Goal: Use online tool/utility: Utilize a website feature to perform a specific function

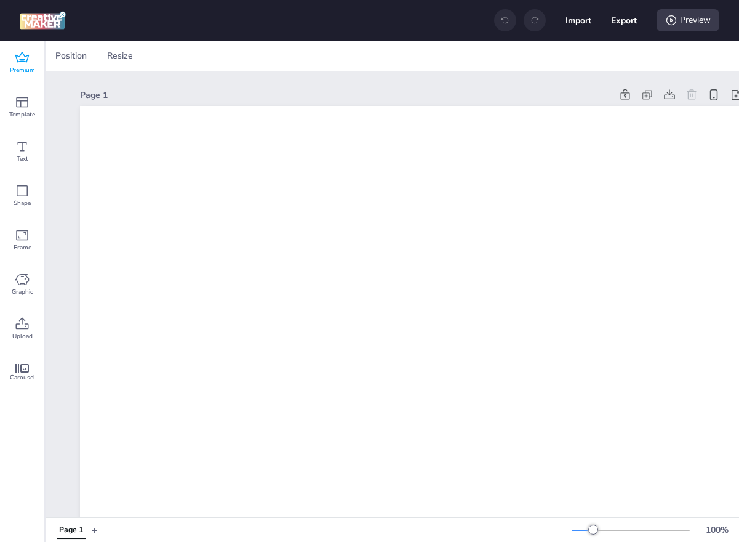
click at [28, 63] on icon at bounding box center [22, 57] width 15 height 15
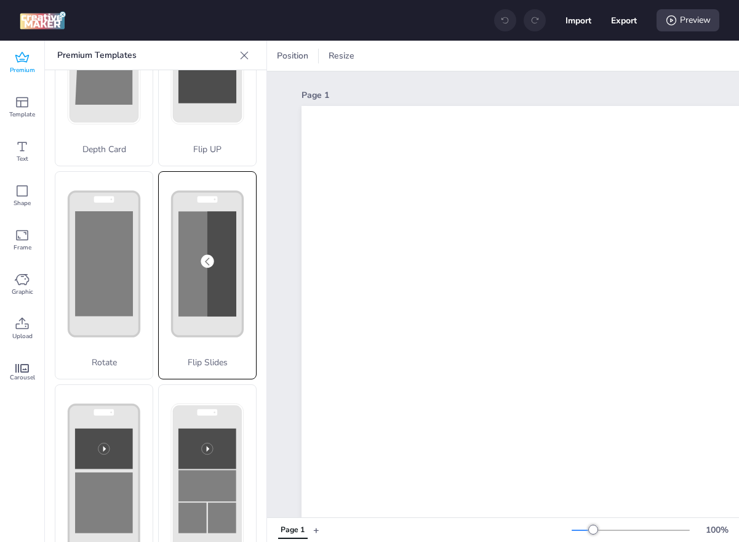
scroll to position [143, 0]
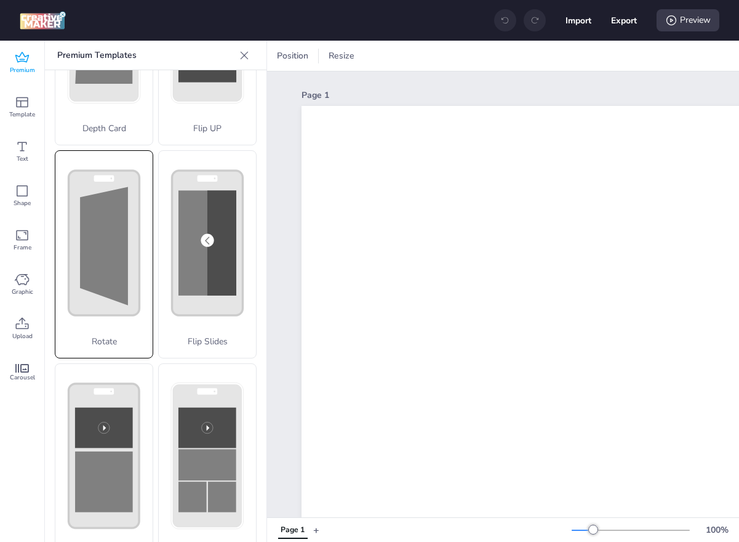
click at [115, 265] on polygon at bounding box center [104, 246] width 48 height 118
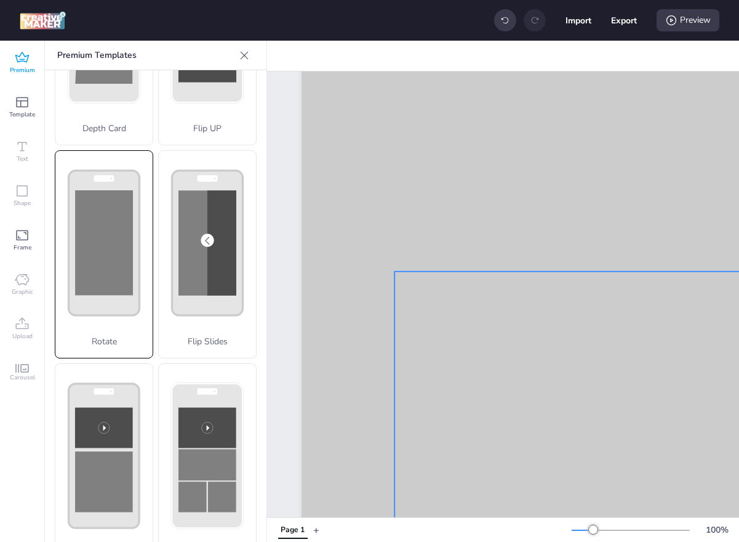
scroll to position [114, 0]
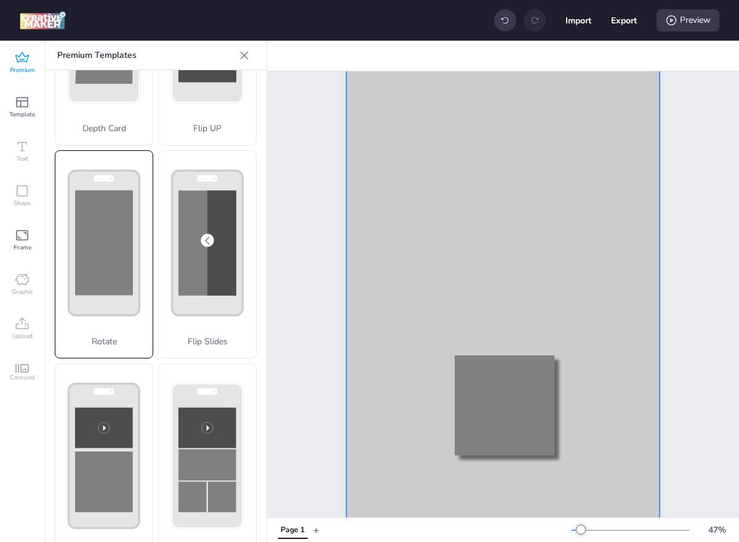
click at [365, 130] on div at bounding box center [503, 270] width 313 height 557
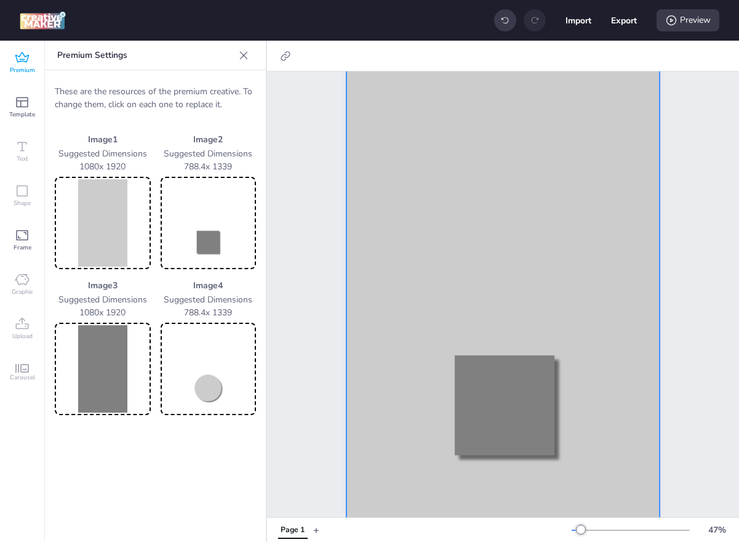
click at [114, 218] on img at bounding box center [102, 222] width 91 height 87
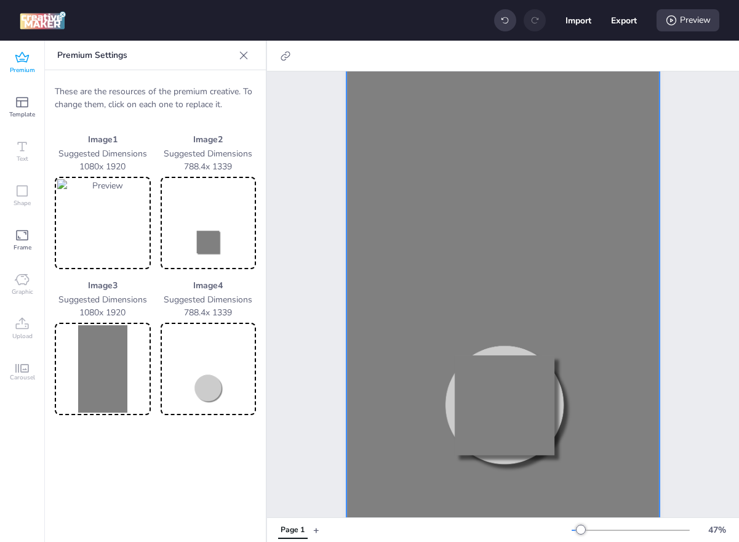
click at [103, 395] on img at bounding box center [102, 368] width 91 height 87
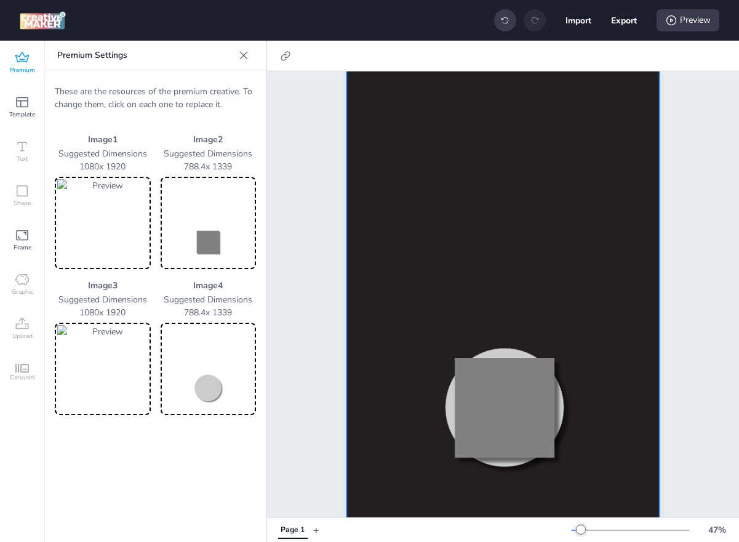
scroll to position [113, 0]
click at [694, 22] on div "Preview" at bounding box center [688, 20] width 63 height 22
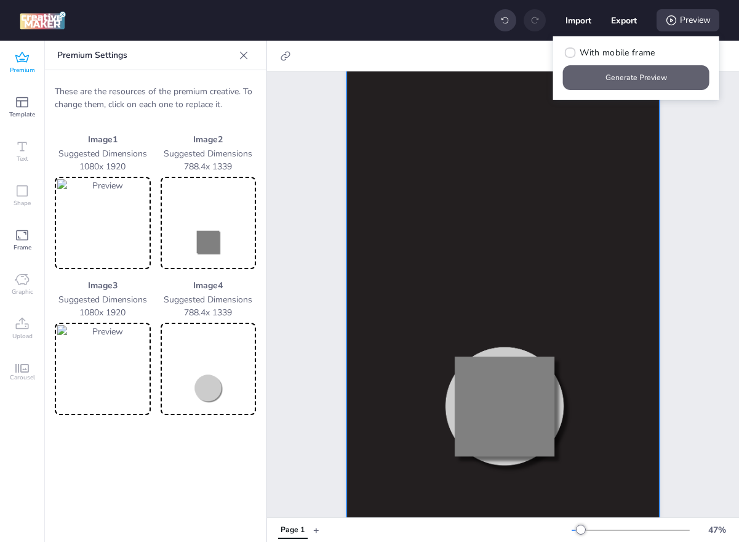
click at [653, 71] on button "Generate Preview" at bounding box center [636, 77] width 147 height 25
click at [196, 227] on img at bounding box center [208, 222] width 91 height 87
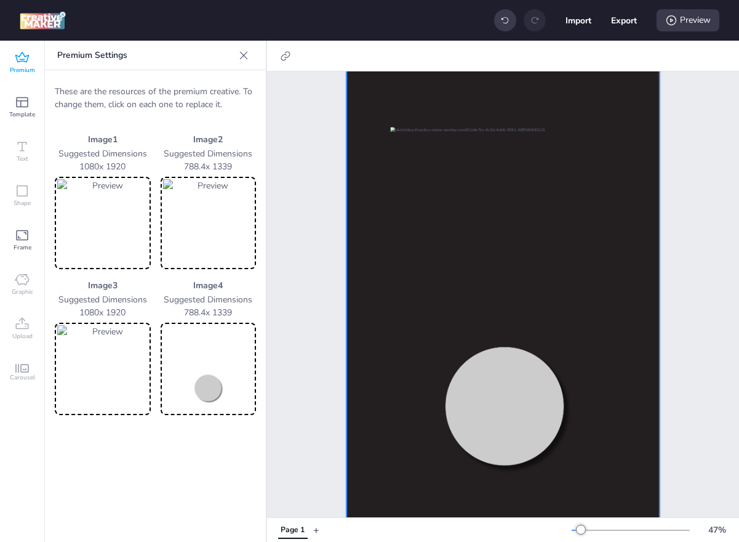
click at [206, 372] on img at bounding box center [208, 368] width 91 height 87
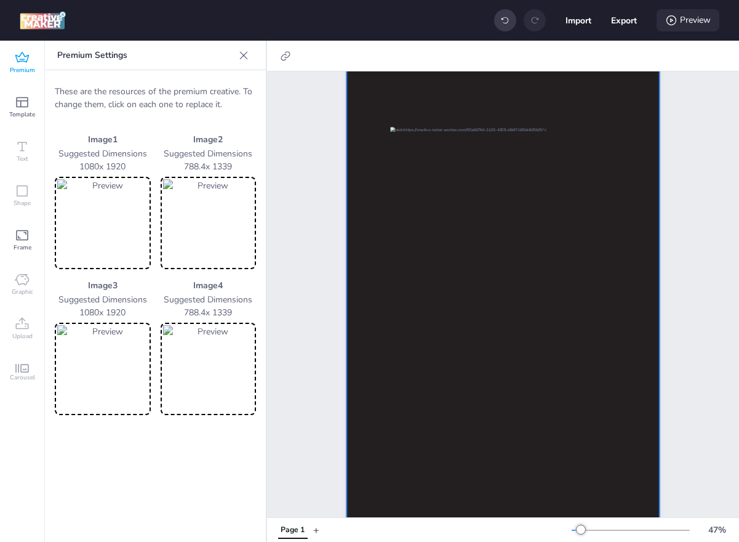
click at [715, 15] on div "Preview" at bounding box center [688, 20] width 63 height 22
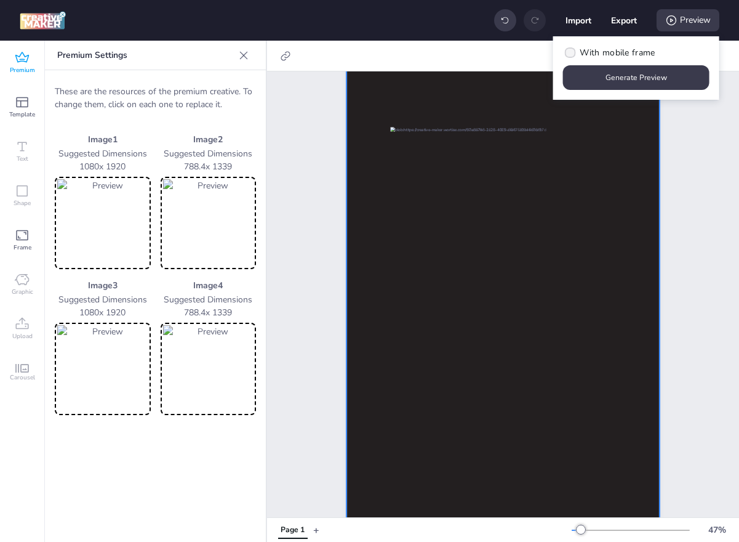
click at [624, 50] on span "With mobile frame" at bounding box center [617, 52] width 75 height 13
click at [573, 54] on input "With mobile frame" at bounding box center [569, 58] width 8 height 8
checkbox input "true"
click at [621, 79] on button "Generate Preview" at bounding box center [636, 77] width 147 height 25
